Goal: Check status: Check status

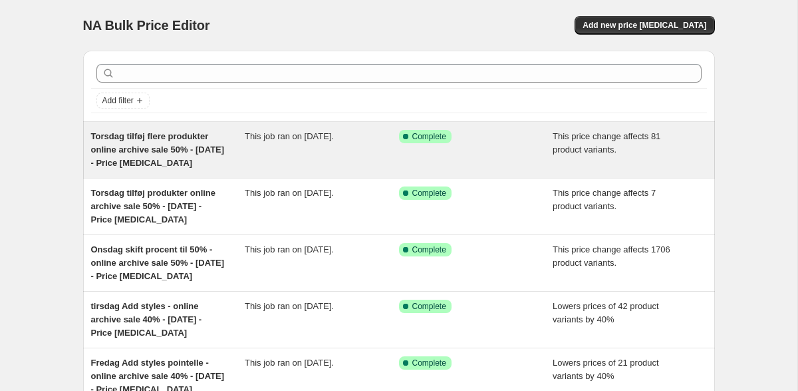
click at [342, 146] on div "This job ran on [DATE]." at bounding box center [322, 150] width 154 height 40
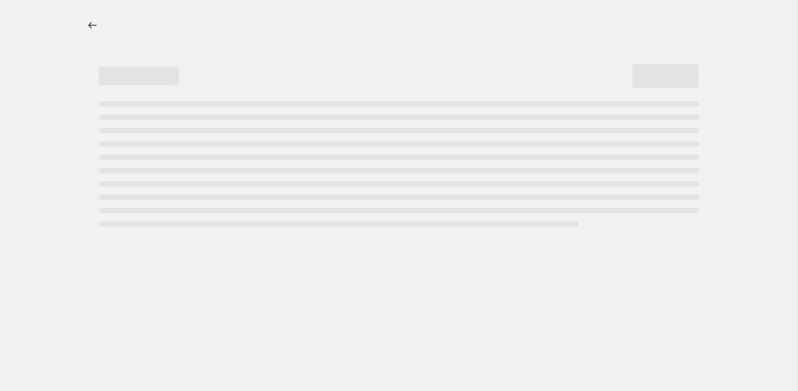
select select "pcap"
select select "no_change"
select select "tag"
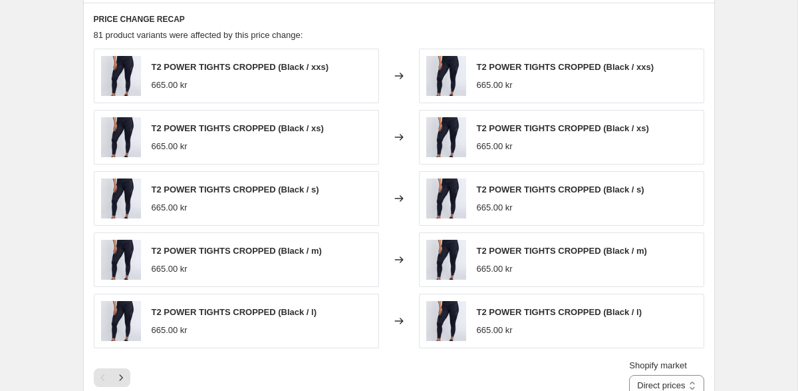
scroll to position [1148, 0]
click at [123, 374] on icon "Next" at bounding box center [120, 377] width 13 height 13
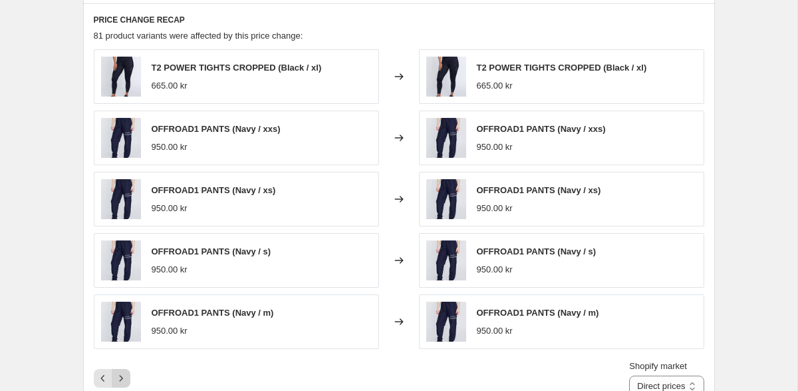
click at [123, 374] on icon "Next" at bounding box center [120, 377] width 13 height 13
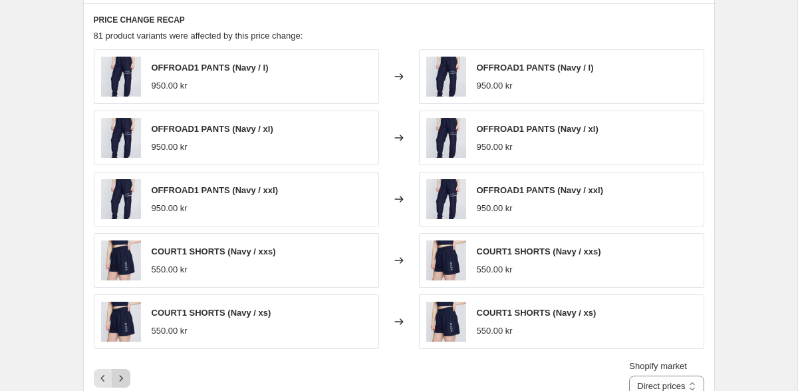
click at [123, 374] on icon "Next" at bounding box center [120, 377] width 13 height 13
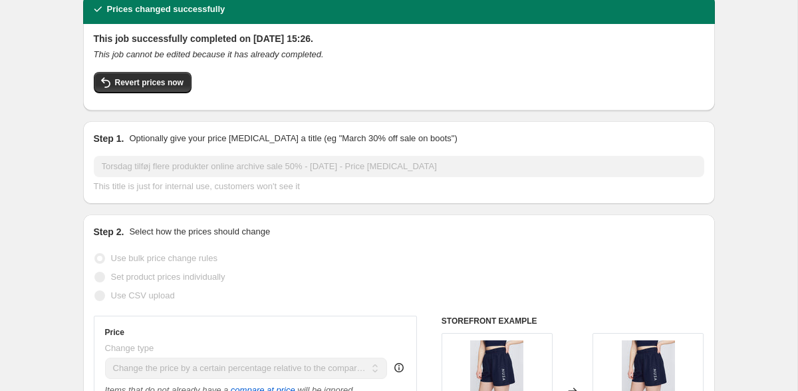
scroll to position [0, 0]
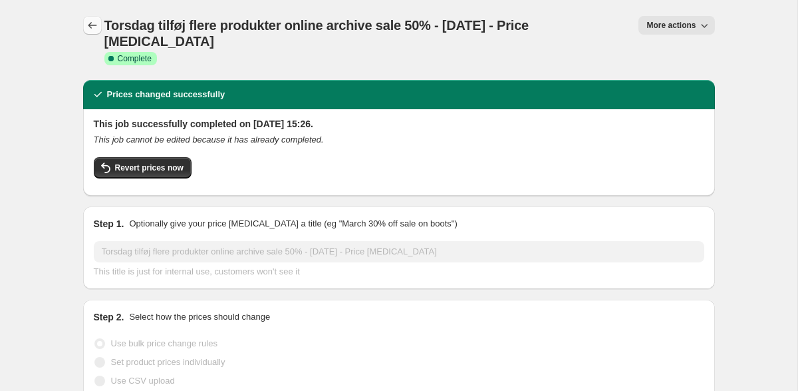
click at [91, 26] on icon "Price change jobs" at bounding box center [92, 25] width 13 height 13
